Goal: Information Seeking & Learning: Find specific fact

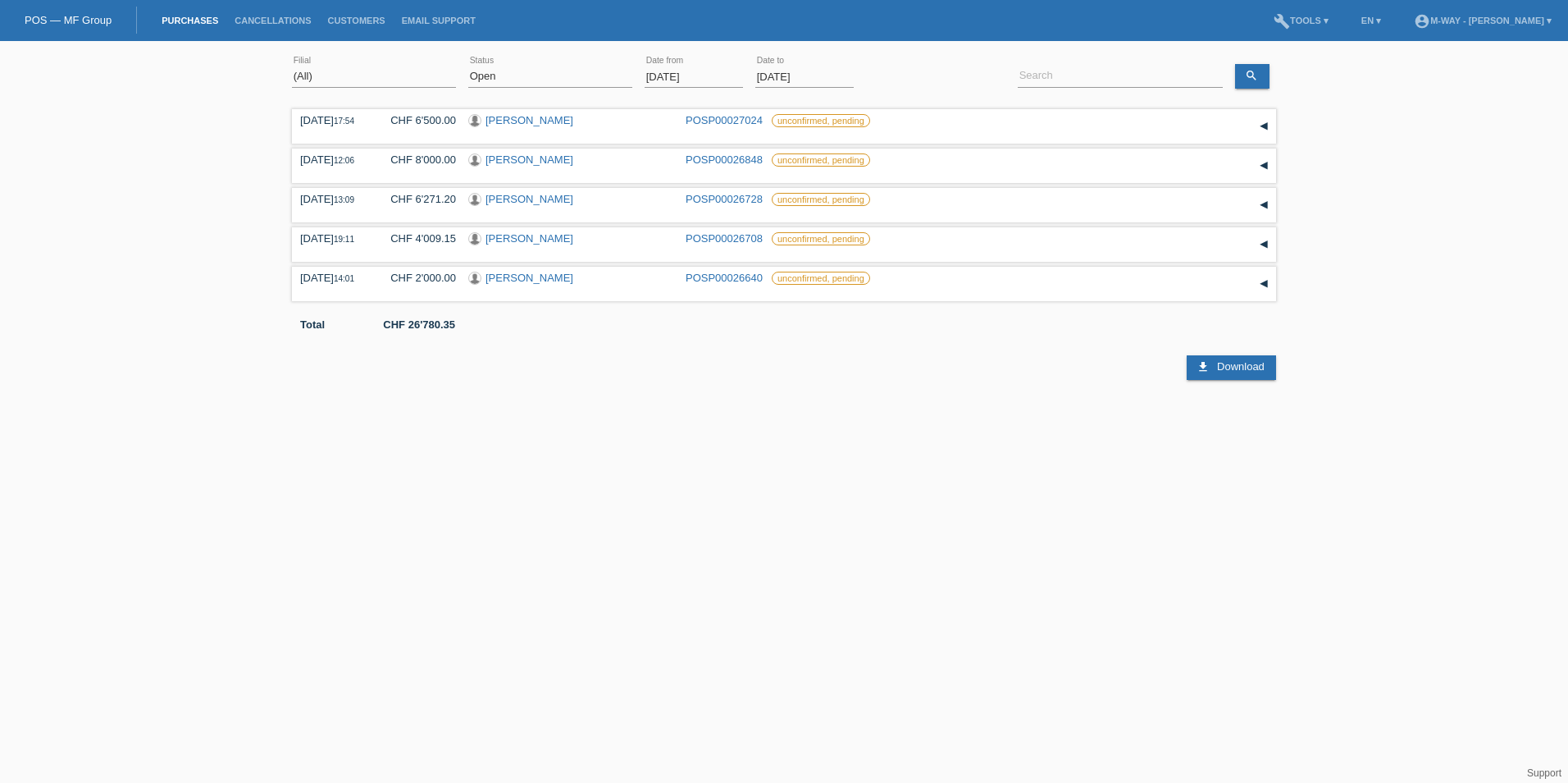
click at [711, 73] on input "[DATE]" at bounding box center [694, 76] width 99 height 21
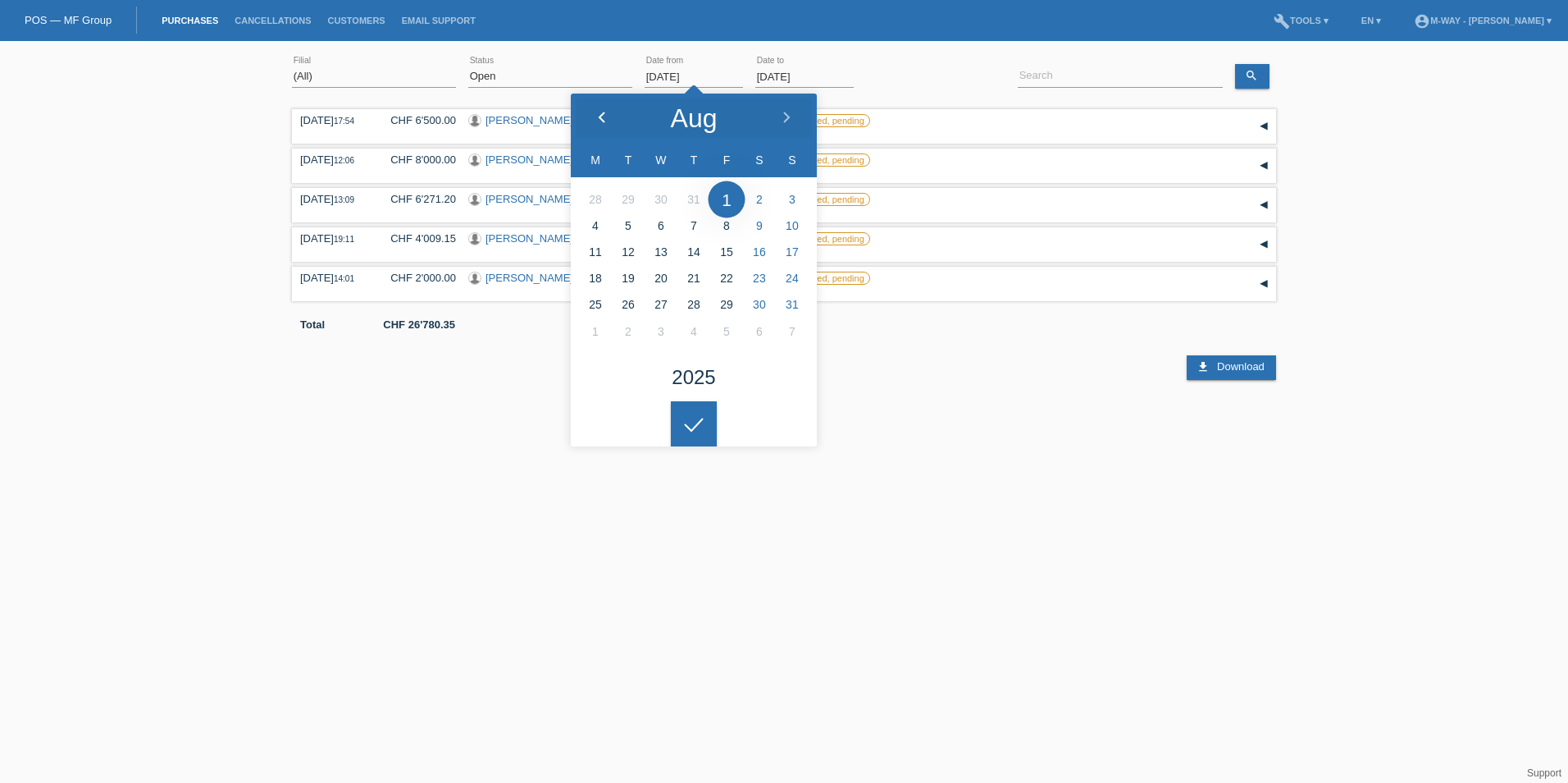
click at [600, 119] on icon at bounding box center [601, 117] width 13 height 13
type input "[DATE]"
click at [687, 427] on div at bounding box center [694, 424] width 46 height 46
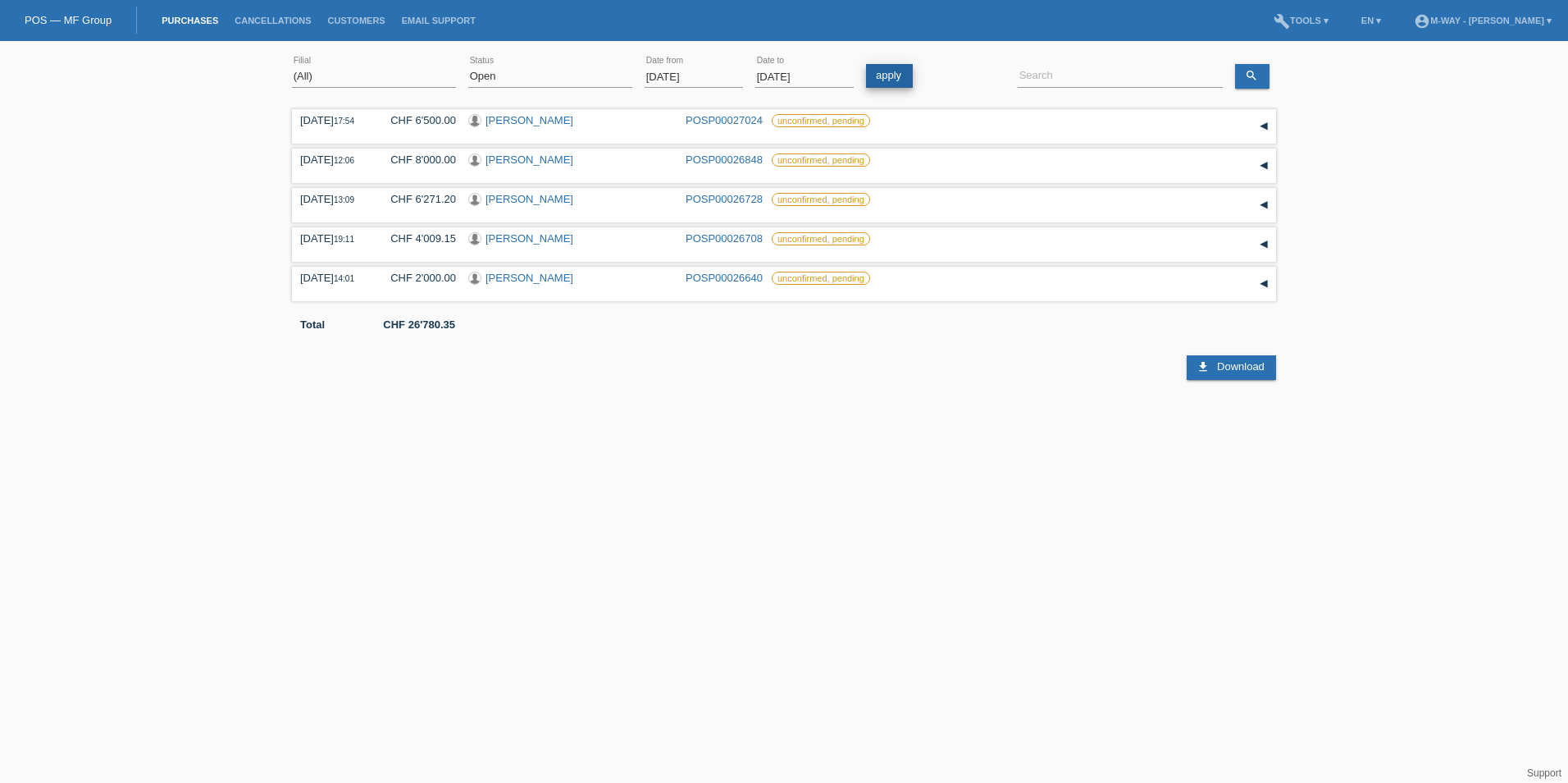
click at [884, 76] on link "apply" at bounding box center [889, 76] width 46 height 24
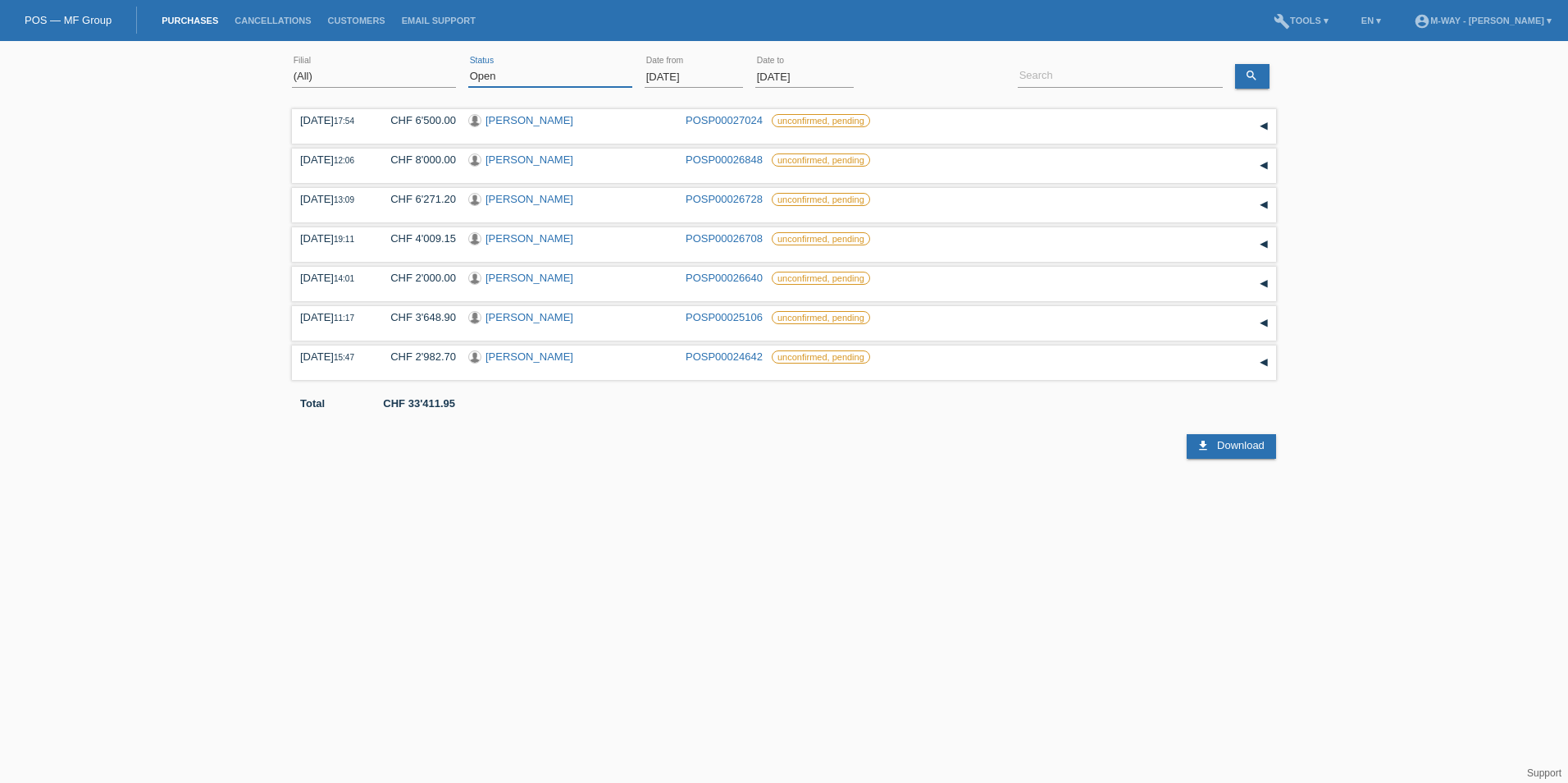
click at [600, 77] on select "(All) New Open Returned Stepped back / Cancelled Completed" at bounding box center [551, 76] width 164 height 20
select select "ALL"
click at [469, 66] on select "(All) New Open Returned Stepped back / Cancelled Completed" at bounding box center [551, 76] width 164 height 20
click at [905, 80] on link "apply" at bounding box center [889, 76] width 46 height 24
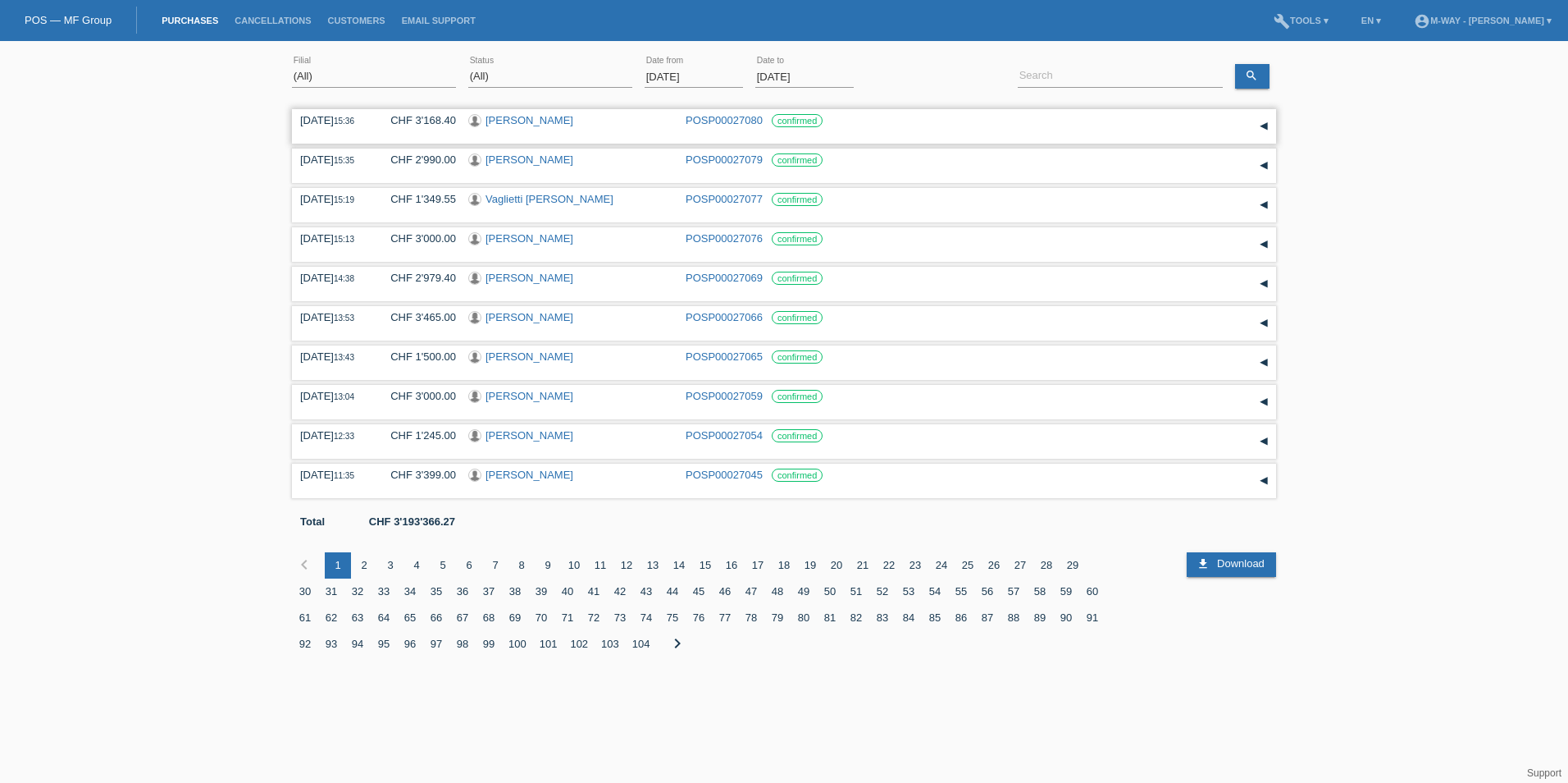
click at [1270, 128] on div "▾" at bounding box center [1263, 126] width 25 height 25
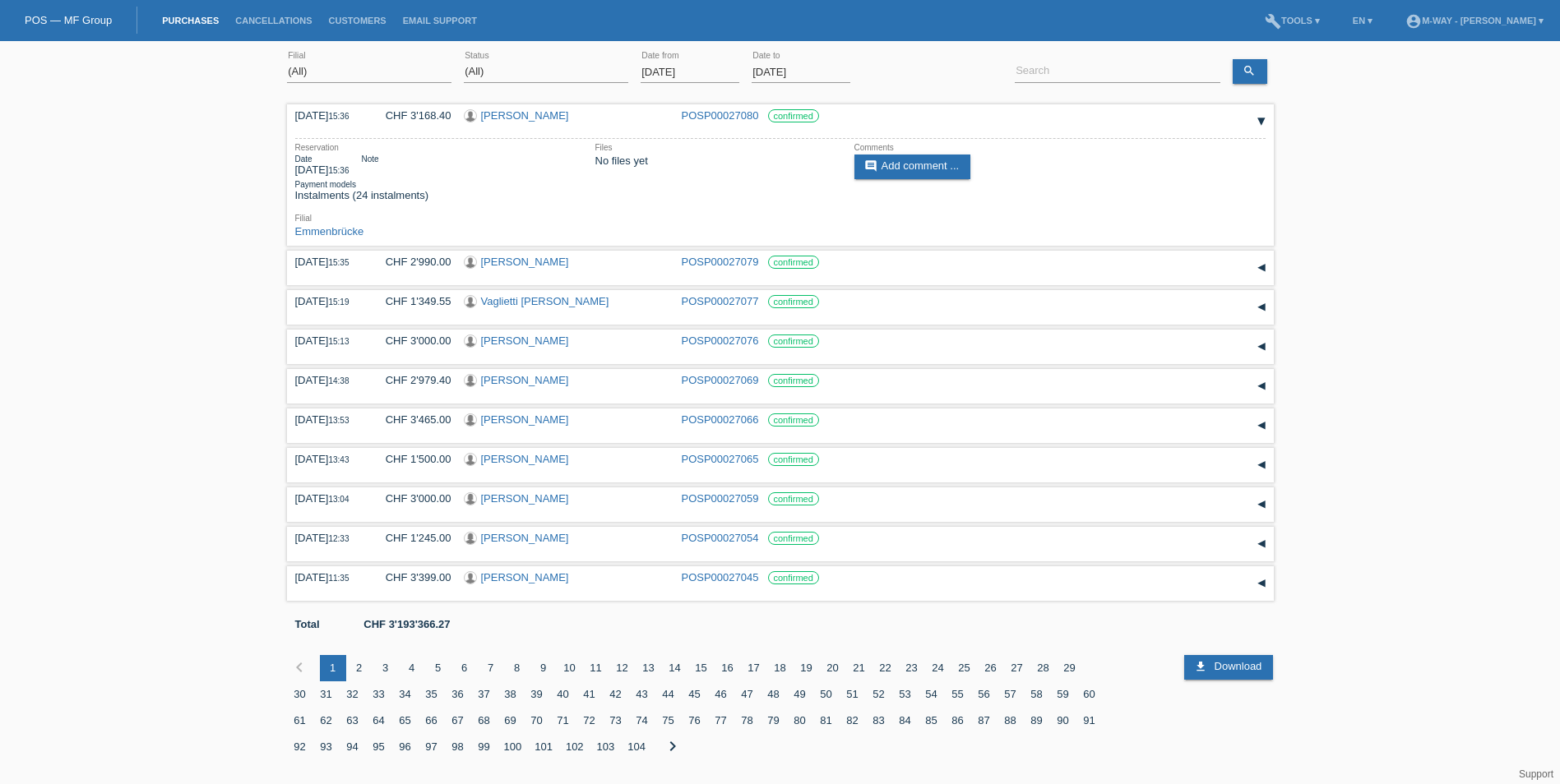
scroll to position [6, 0]
click at [1121, 65] on input at bounding box center [1118, 70] width 206 height 21
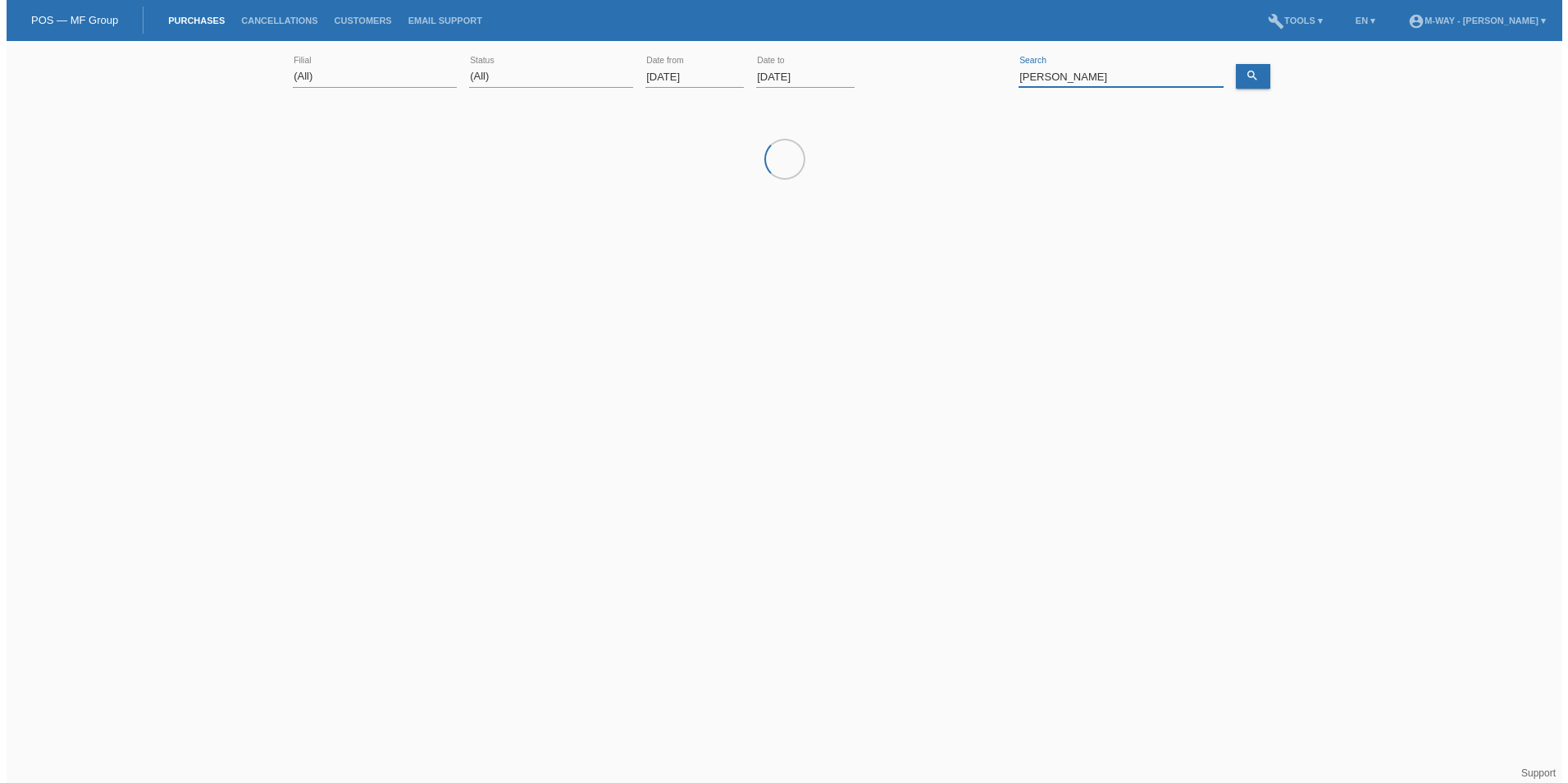
scroll to position [0, 0]
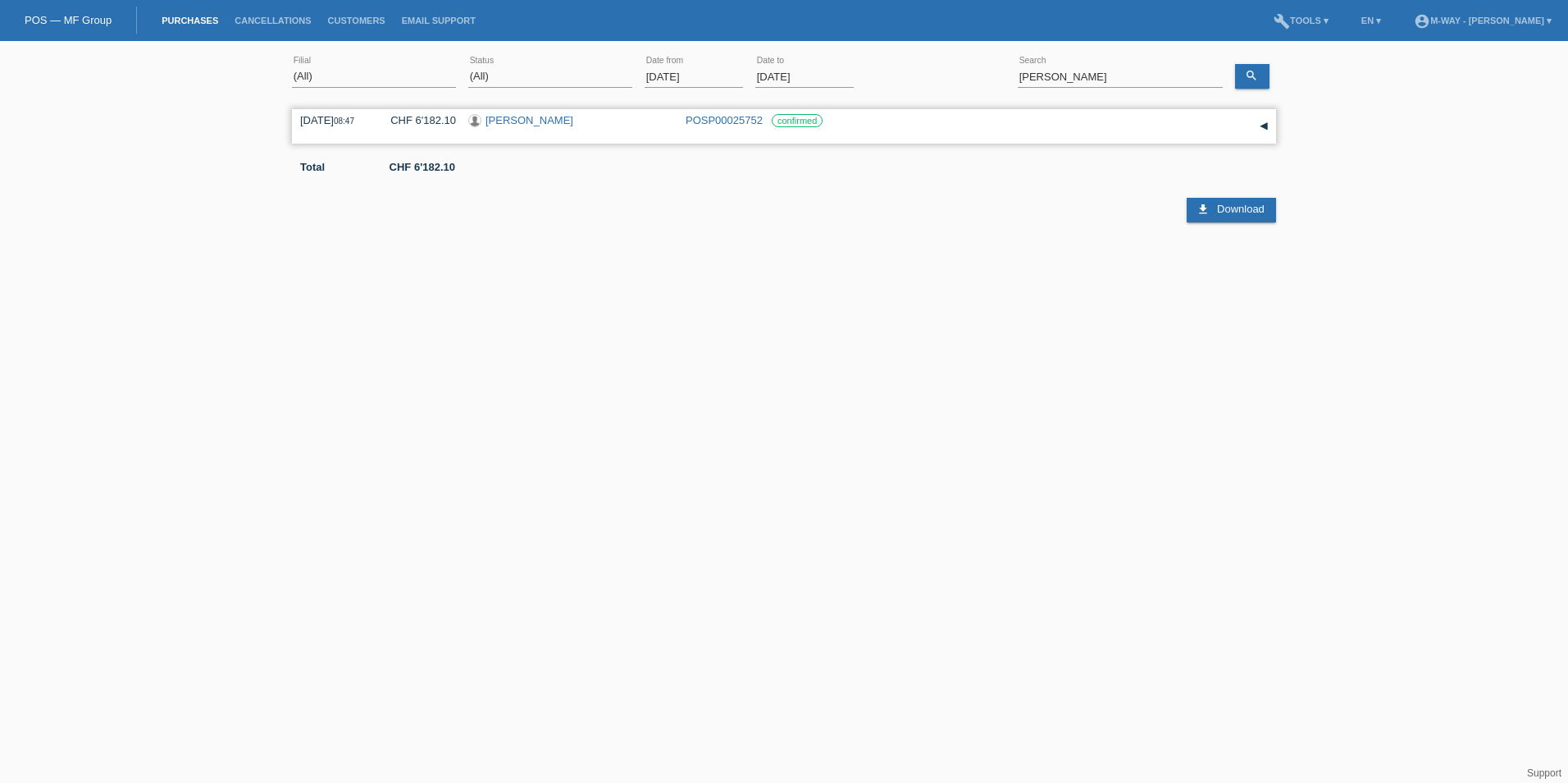
click at [891, 127] on div "[DATE] 08:47 CHF 6'182.10 [PERSON_NAME] POSP00025752 confirmed" at bounding box center [784, 126] width 968 height 25
click at [1267, 126] on div "▾" at bounding box center [1263, 126] width 25 height 25
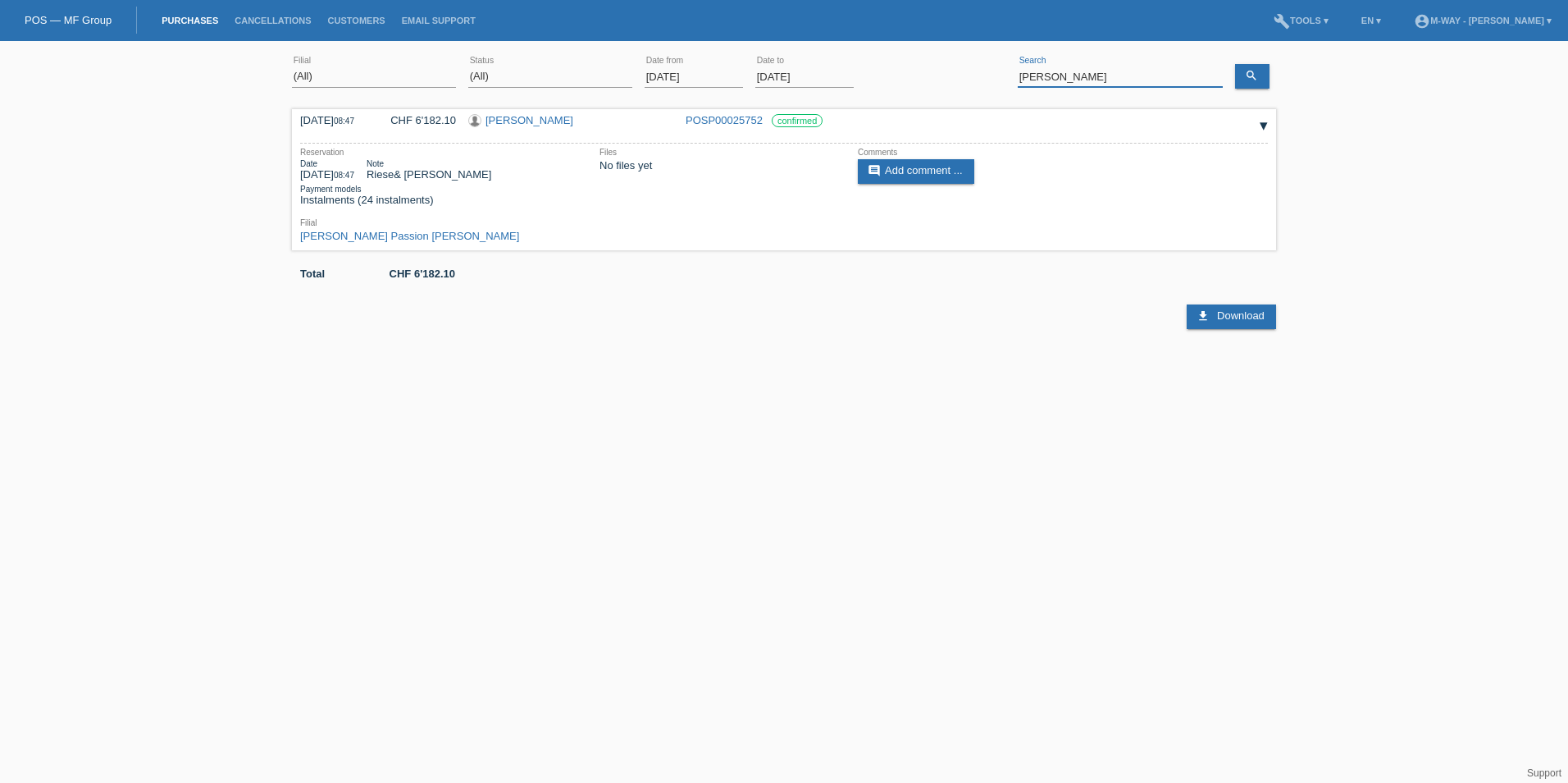
click at [1048, 72] on input "[PERSON_NAME]" at bounding box center [1120, 76] width 205 height 21
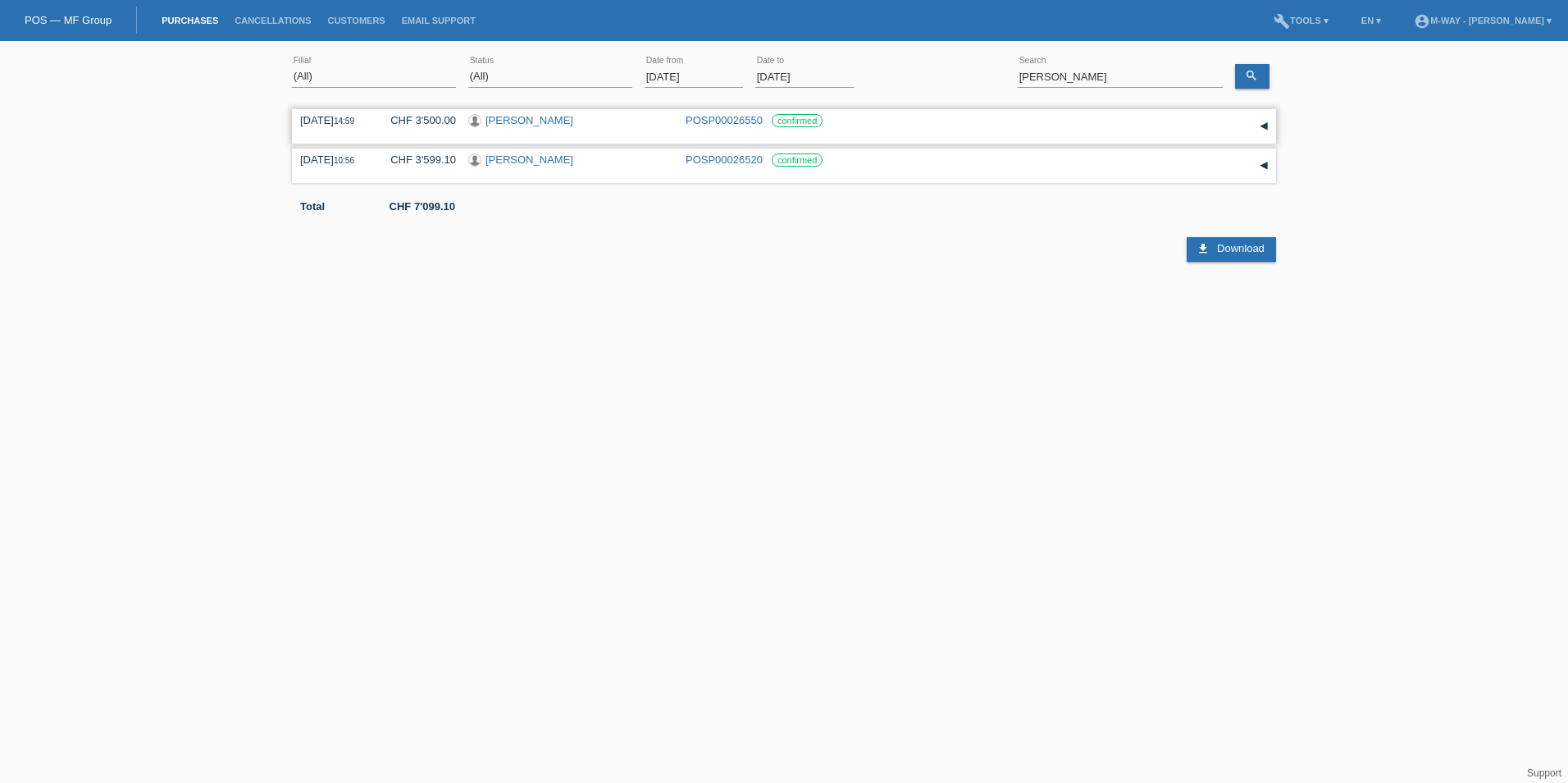
click at [904, 131] on div "[DATE] 14:59 CHF 3'500.00 [PERSON_NAME] POSP00026550 confirmed" at bounding box center [784, 126] width 968 height 25
click at [1266, 125] on div "▾" at bounding box center [1263, 126] width 25 height 25
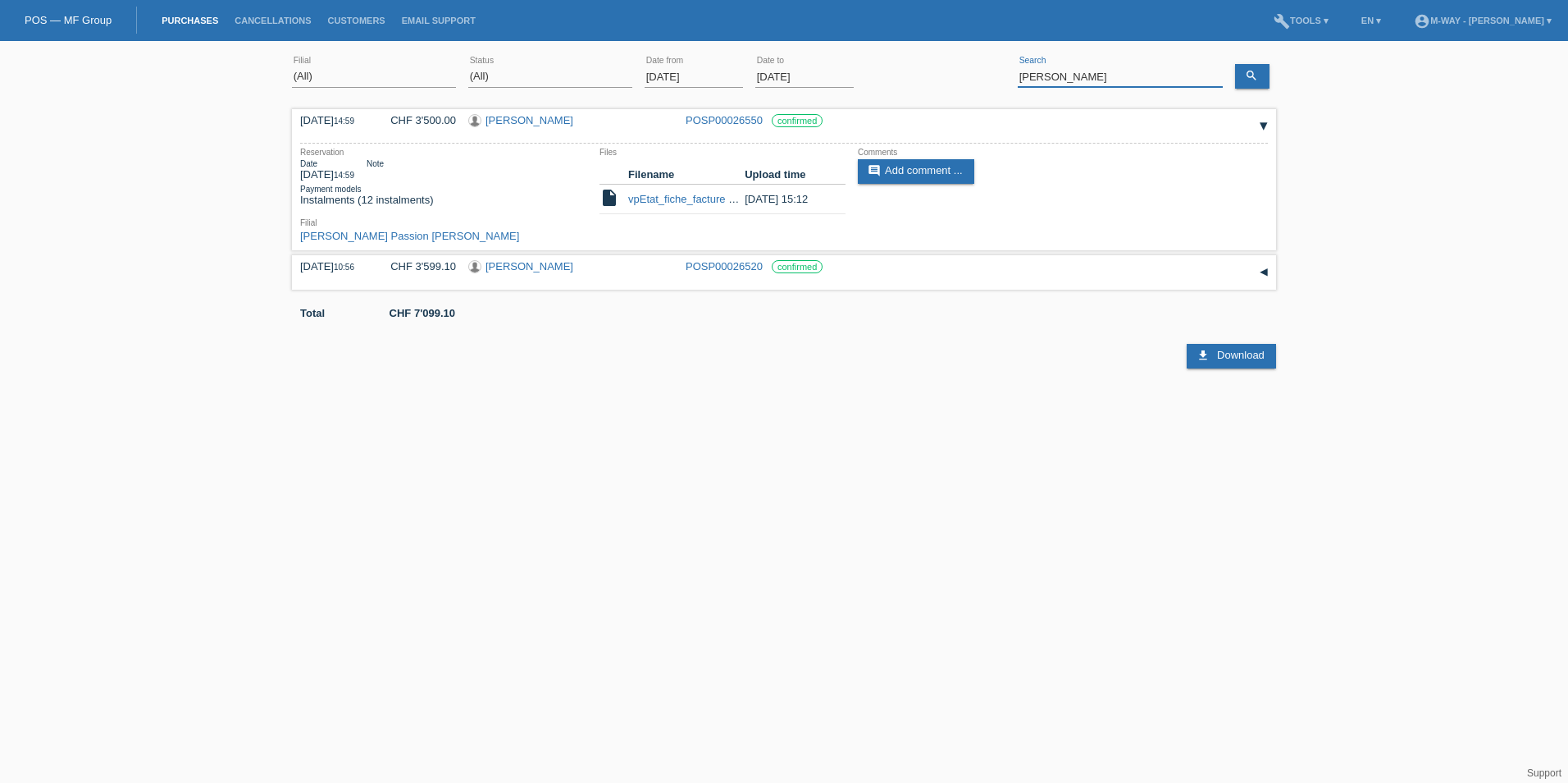
drag, startPoint x: 1097, startPoint y: 77, endPoint x: 993, endPoint y: 75, distance: 104.0
click at [993, 75] on div "(All) [PERSON_NAME] Passion Vélo SàRL [GEOGRAPHIC_DATA] [GEOGRAPHIC_DATA] [GEOG…" at bounding box center [784, 77] width 984 height 56
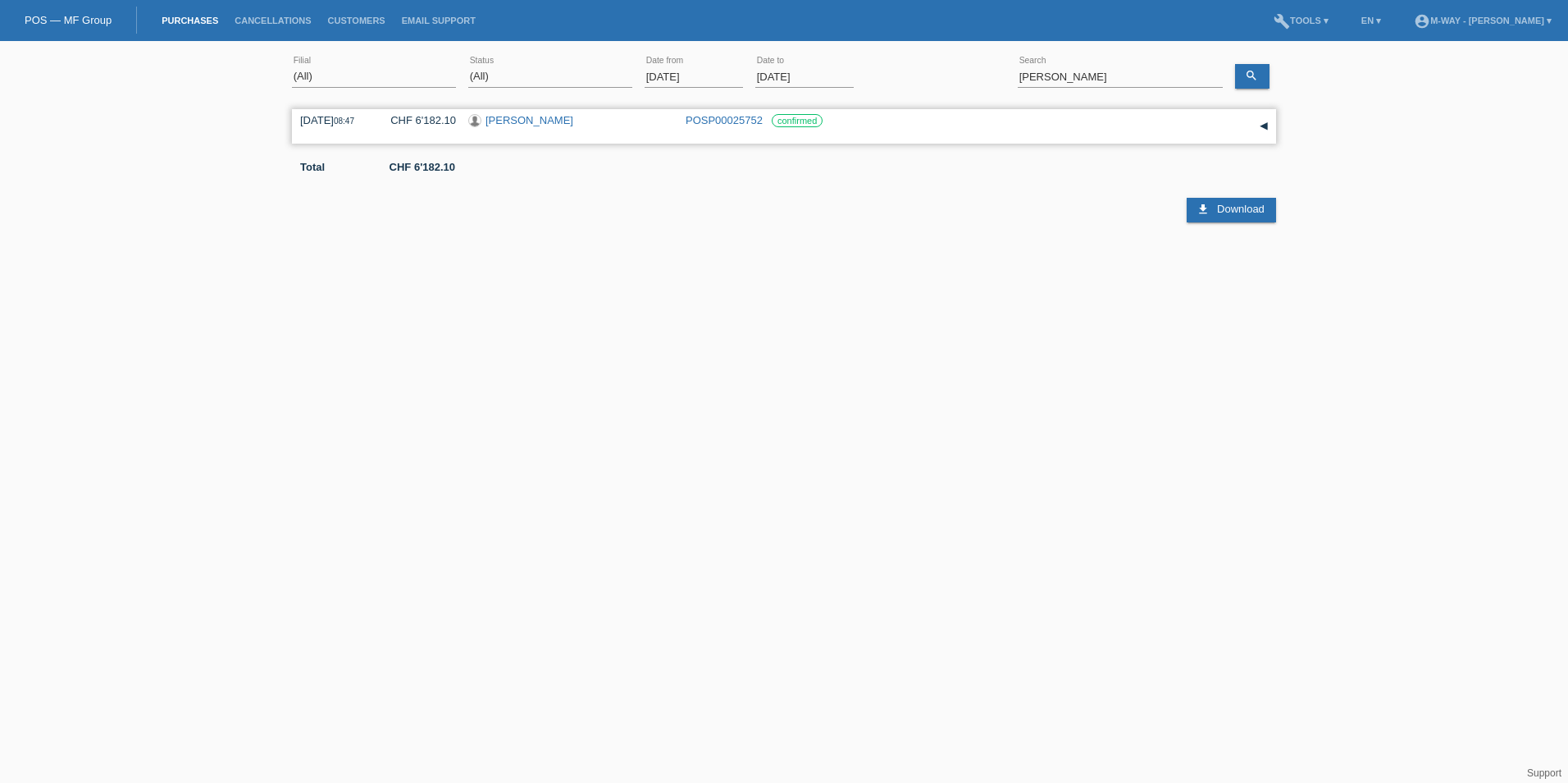
click at [1270, 124] on div "▾" at bounding box center [1263, 126] width 25 height 25
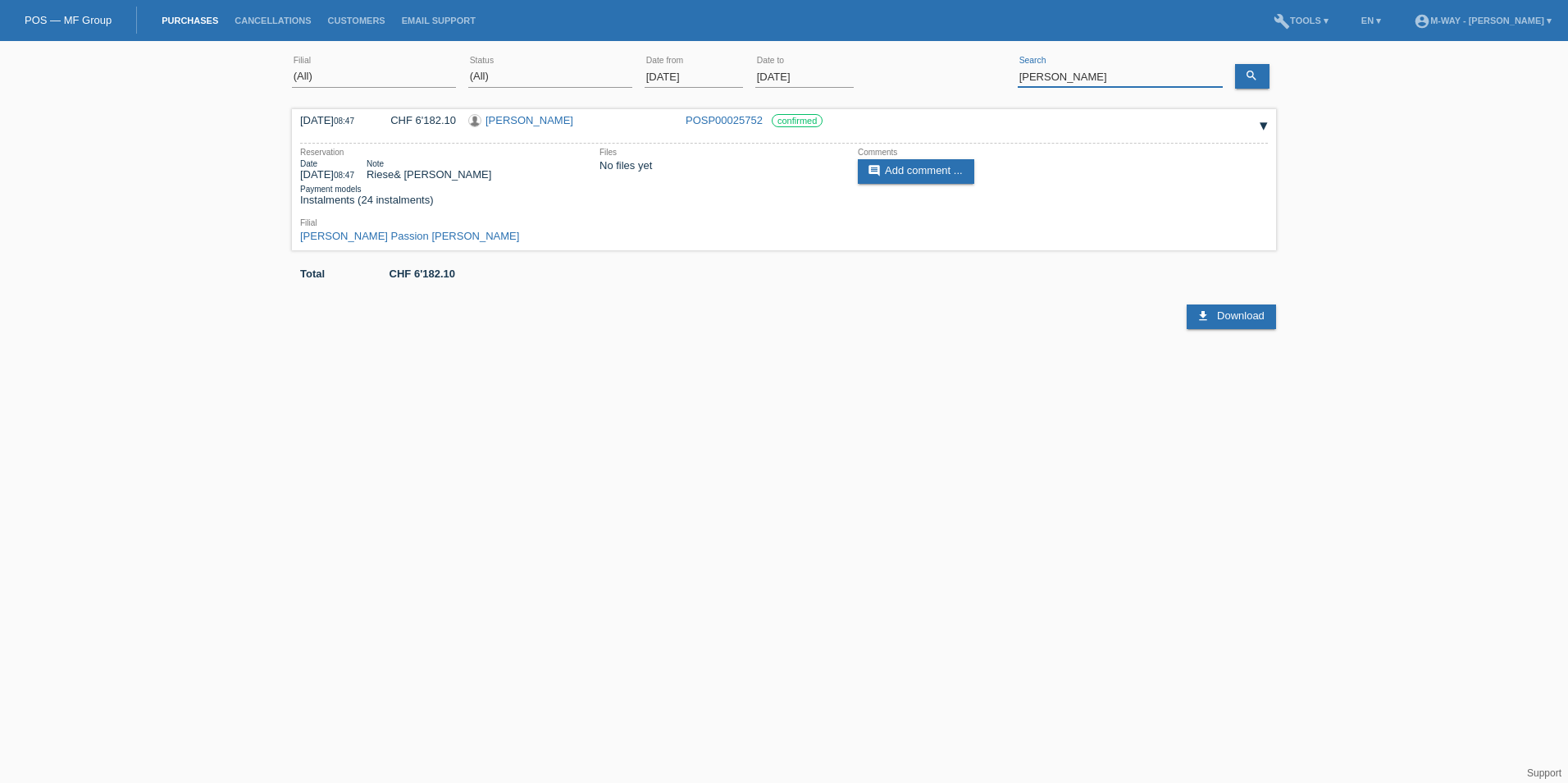
drag, startPoint x: 1112, startPoint y: 77, endPoint x: 928, endPoint y: 80, distance: 184.0
click at [928, 80] on div "(All) [PERSON_NAME] Passion Vélo SàRL [GEOGRAPHIC_DATA] [GEOGRAPHIC_DATA] [GEOG…" at bounding box center [784, 77] width 984 height 56
type input "[PERSON_NAME]"
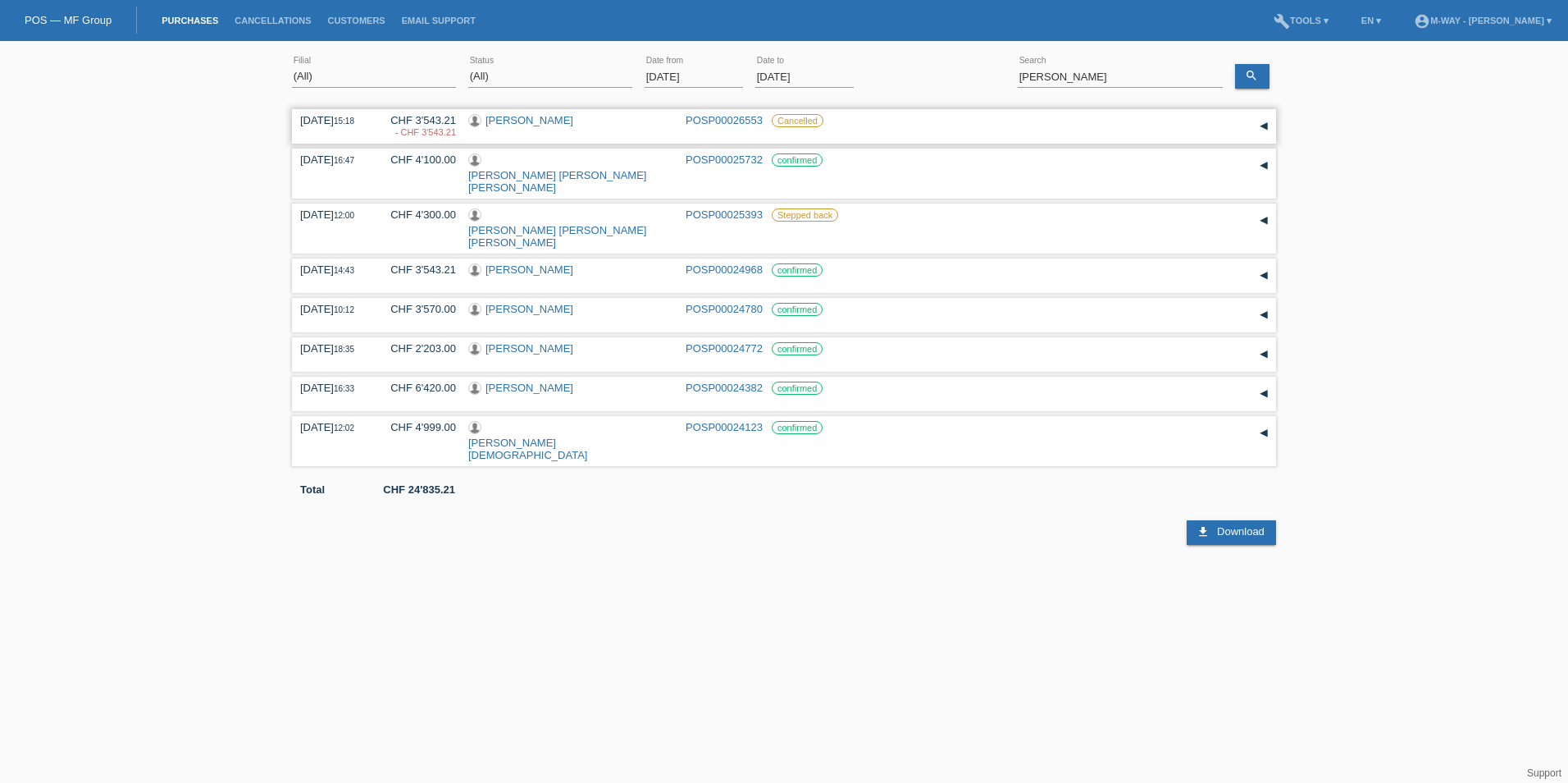
click at [1265, 121] on div "▾" at bounding box center [1263, 126] width 25 height 25
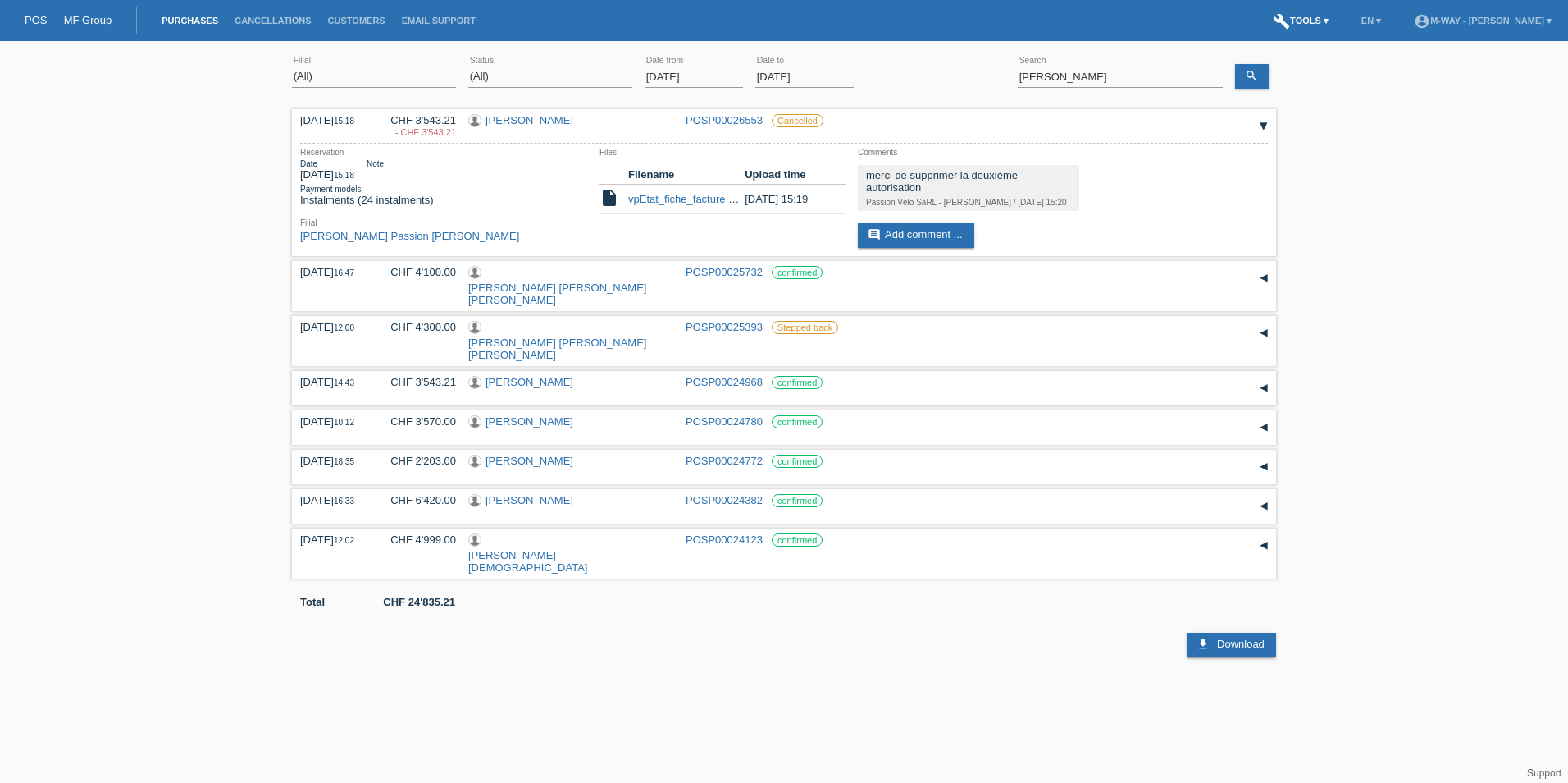
click at [1265, 22] on link "build Tools ▾" at bounding box center [1301, 21] width 71 height 10
click at [1221, 37] on span "Search" at bounding box center [1208, 38] width 38 height 20
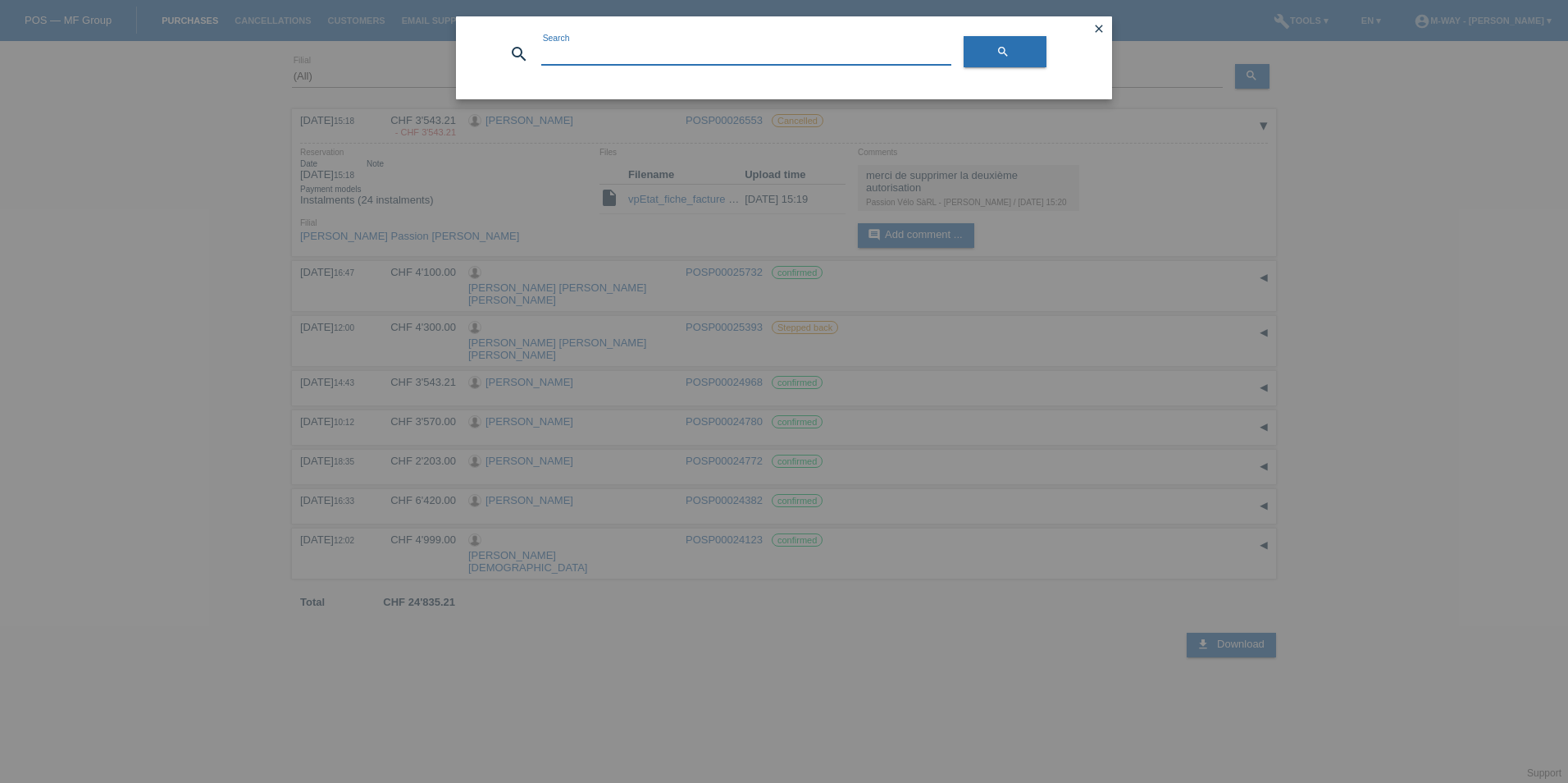
click at [830, 55] on input at bounding box center [747, 54] width 411 height 21
type input "alexand'Ro"
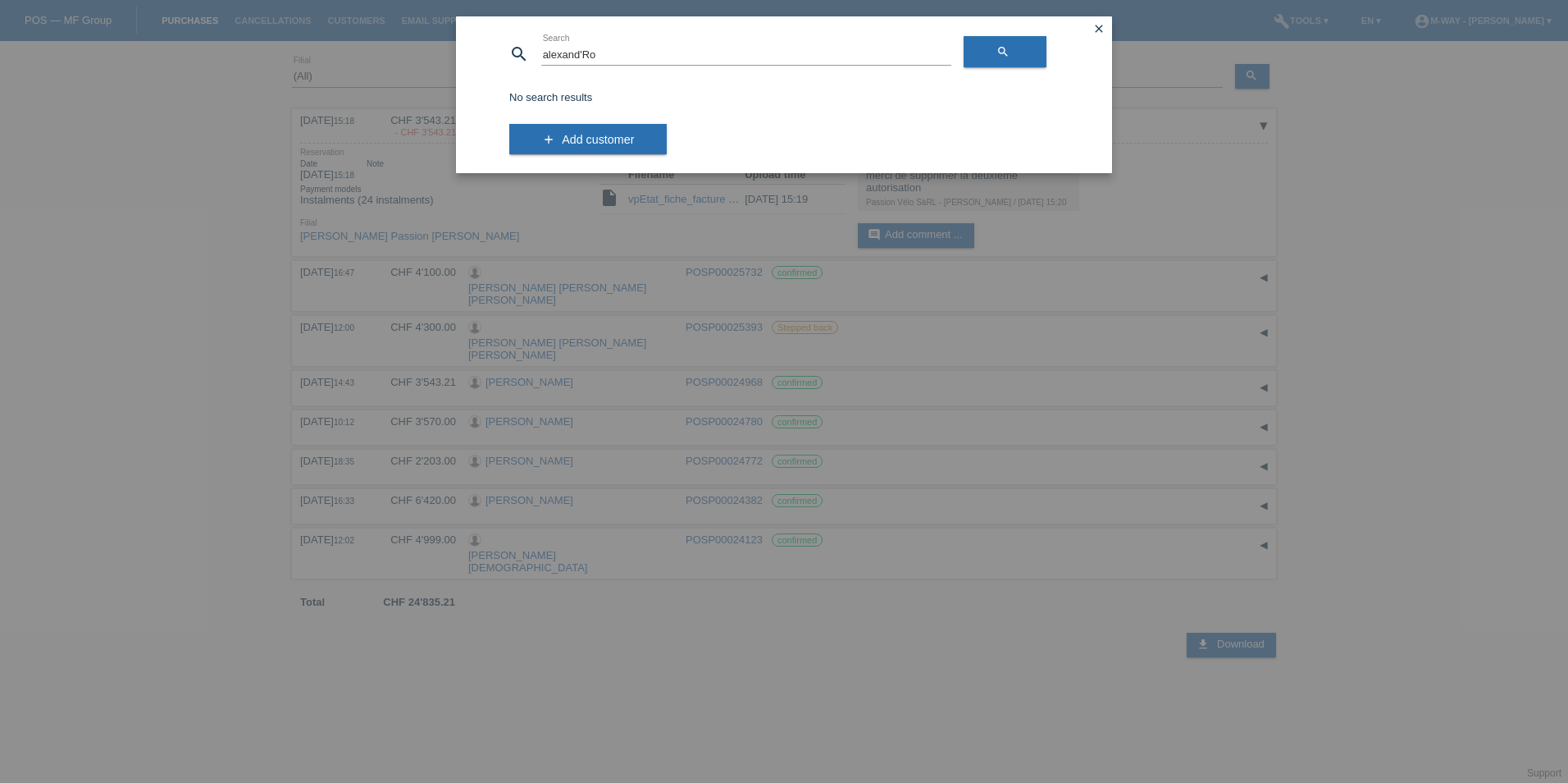
click at [1102, 27] on icon "close" at bounding box center [1098, 28] width 13 height 13
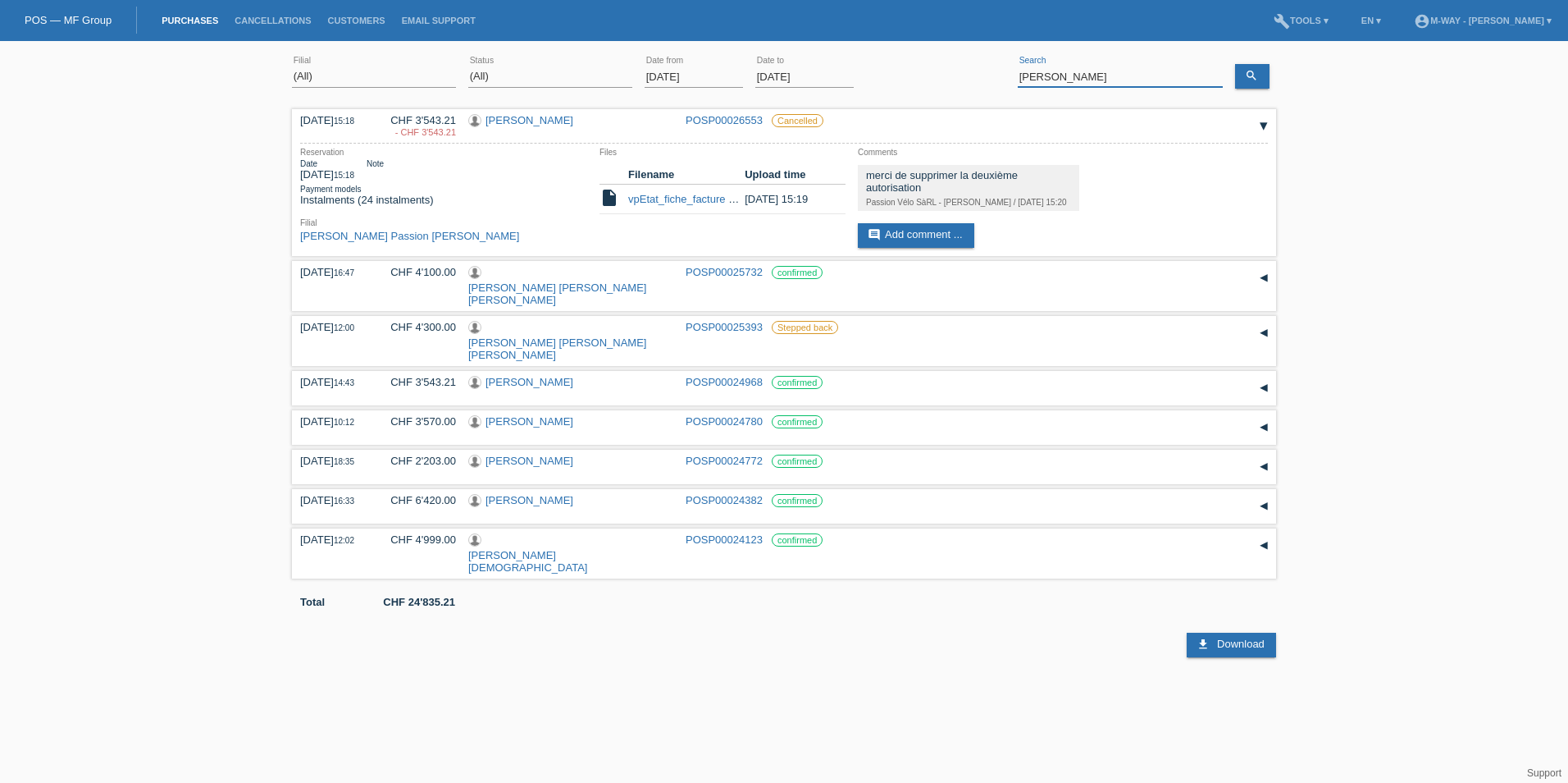
drag, startPoint x: 1113, startPoint y: 79, endPoint x: 962, endPoint y: 80, distance: 151.0
click at [962, 80] on div "(All) [PERSON_NAME] Passion Vélo SàRL [GEOGRAPHIC_DATA] [GEOGRAPHIC_DATA] [GEOG…" at bounding box center [784, 77] width 984 height 56
click at [1265, 22] on link "build Tools ▾" at bounding box center [1301, 21] width 71 height 10
click at [1227, 64] on span "Downloads" at bounding box center [1218, 62] width 57 height 20
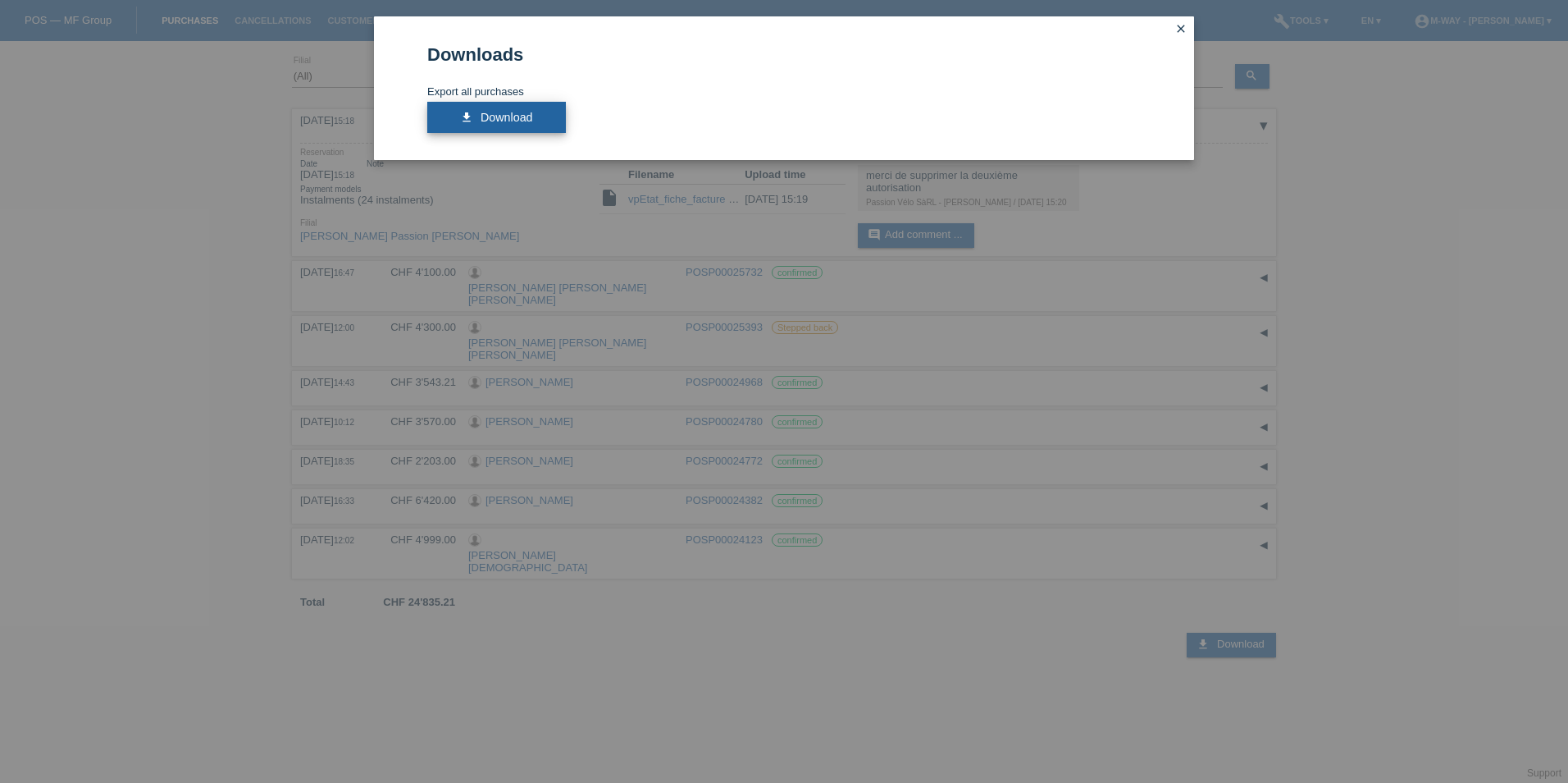
click at [551, 123] on link "download Download" at bounding box center [496, 117] width 138 height 32
click at [463, 115] on link "download Download" at bounding box center [496, 117] width 138 height 32
click at [1180, 27] on icon "close" at bounding box center [1180, 28] width 13 height 13
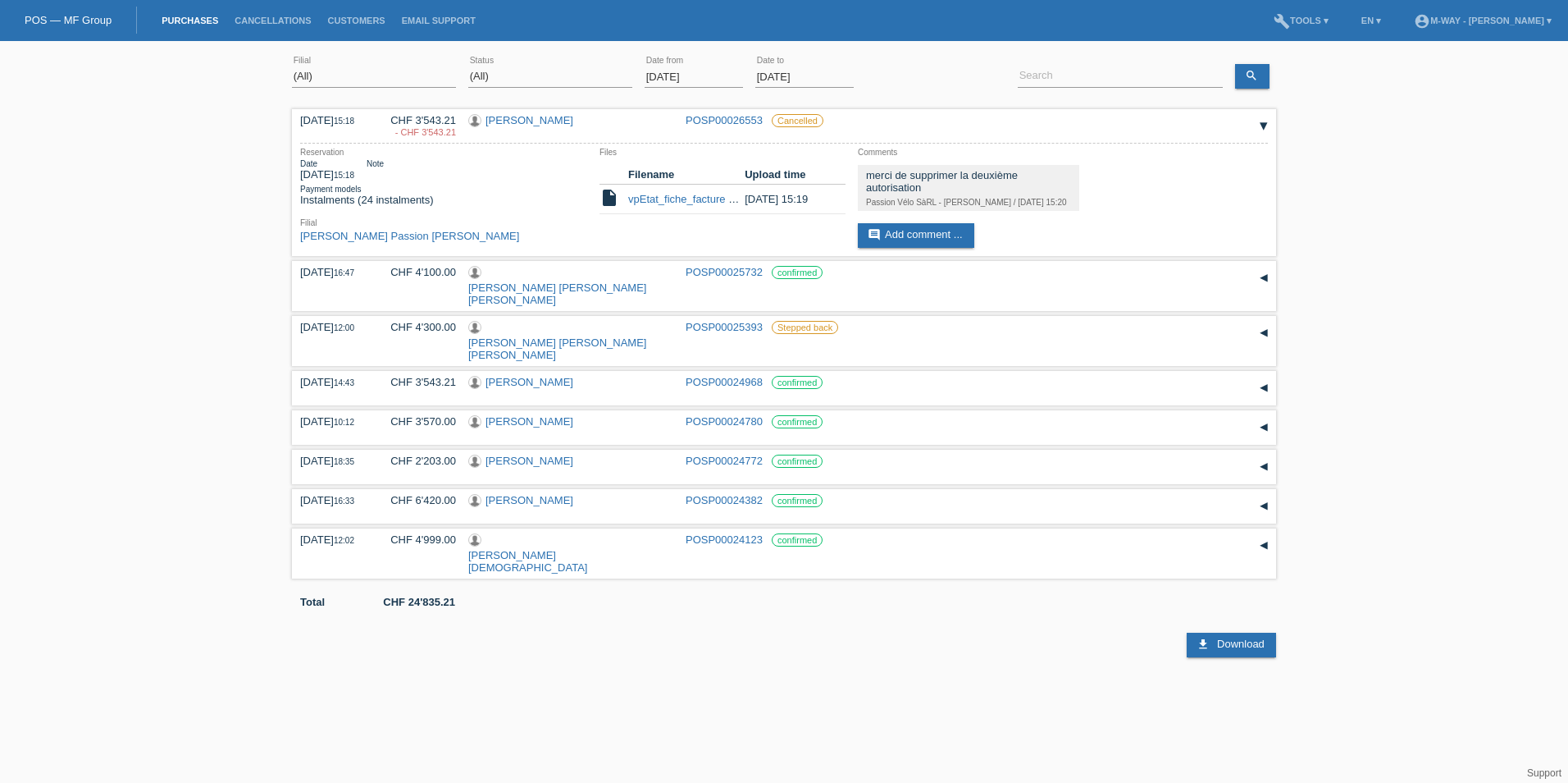
click at [1457, 259] on div "(All) [PERSON_NAME] Passion Vélo SàRL [GEOGRAPHIC_DATA] [GEOGRAPHIC_DATA] [GEOG…" at bounding box center [784, 353] width 1568 height 608
click at [1456, 263] on div "(All) [PERSON_NAME] Passion Vélo SàRL [GEOGRAPHIC_DATA] [GEOGRAPHIC_DATA] [GEOG…" at bounding box center [784, 353] width 1568 height 608
click at [1510, 22] on link "account_circle m-way - [PERSON_NAME] ▾" at bounding box center [1482, 21] width 154 height 10
click at [1353, 101] on link "Logout" at bounding box center [1337, 107] width 33 height 12
